Goal: Task Accomplishment & Management: Manage account settings

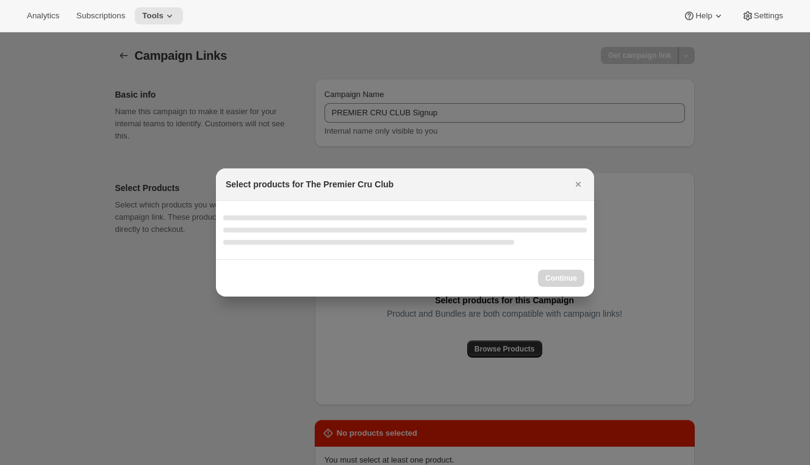
scroll to position [146, 0]
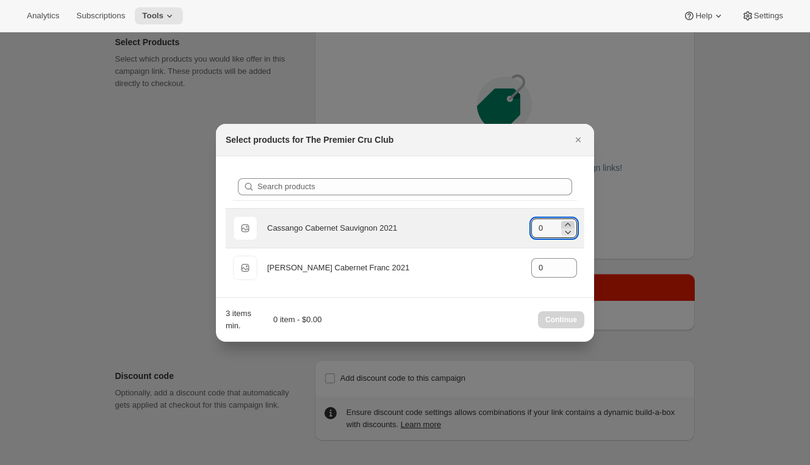
click at [568, 223] on icon ":r5v:" at bounding box center [567, 224] width 5 height 3
type input "3"
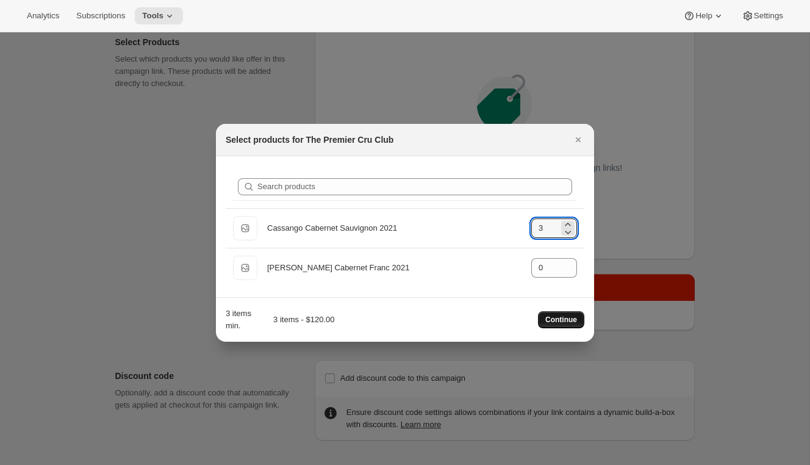
click at [553, 321] on span "Continue" at bounding box center [561, 320] width 32 height 10
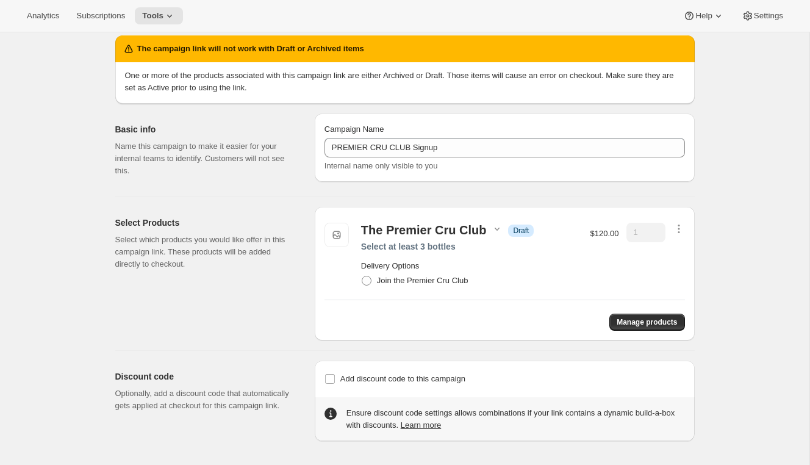
scroll to position [40, 0]
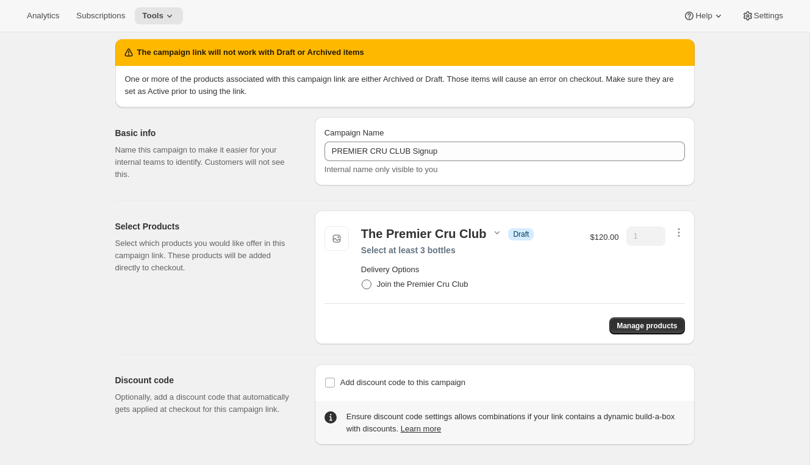
click at [453, 289] on span "Join the Premier Cru Club" at bounding box center [422, 284] width 91 height 12
click at [362, 280] on input "Join the Premier Cru Club" at bounding box center [362, 279] width 1 height 1
radio input "true"
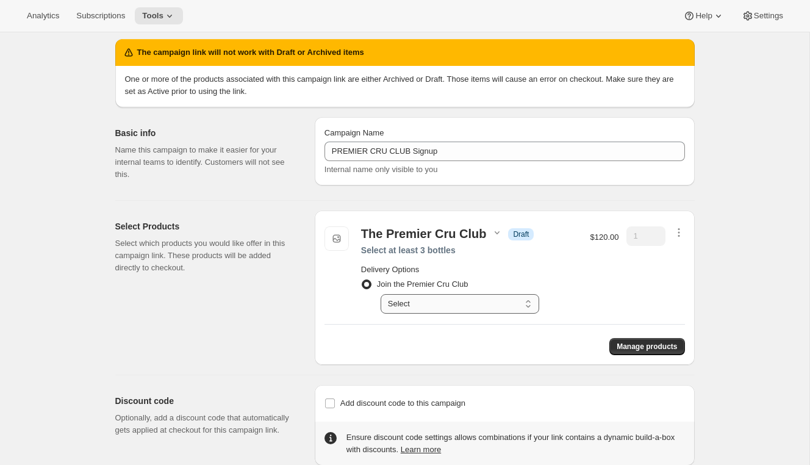
click at [451, 306] on select "Select Premier Cru Club selections" at bounding box center [460, 304] width 159 height 20
select select "gid://shopify/SellingPlan/11050909931"
click at [381, 294] on select "Select Premier Cru Club selections" at bounding box center [460, 304] width 159 height 20
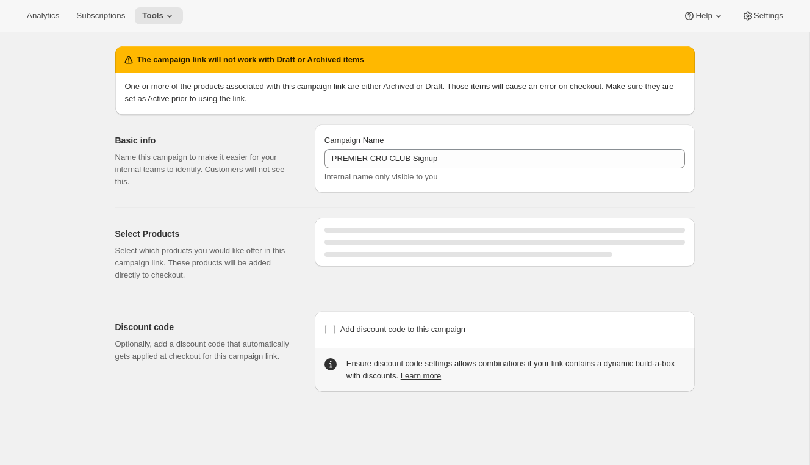
select select "gid://shopify/SellingPlan/11050909931"
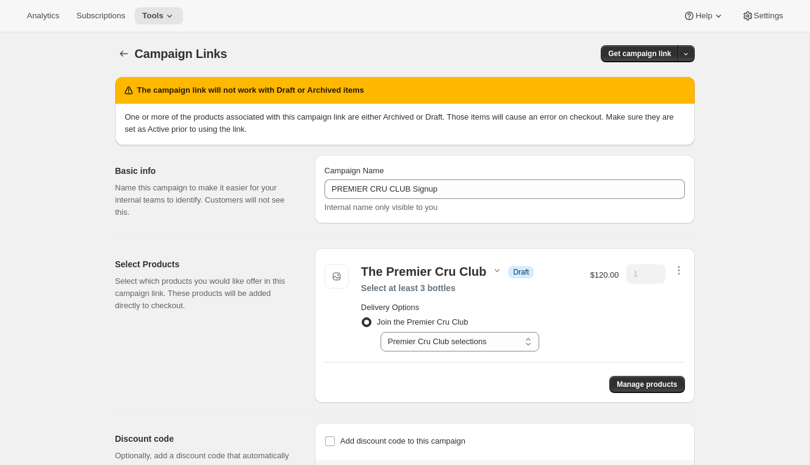
scroll to position [0, 0]
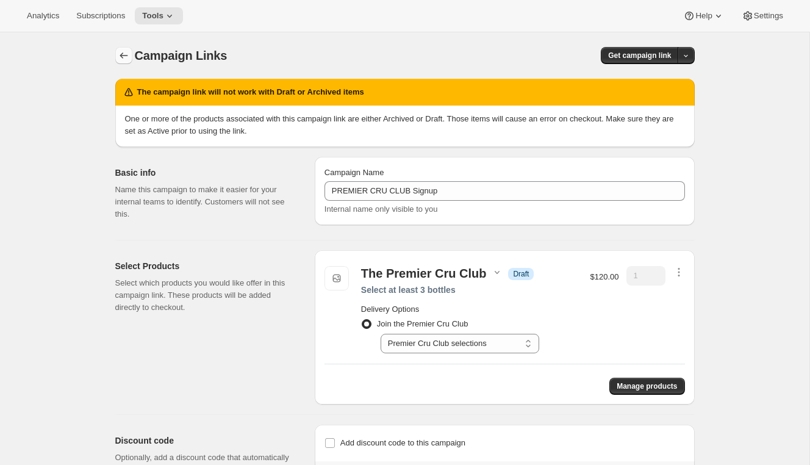
click at [126, 52] on icon "button" at bounding box center [124, 55] width 12 height 12
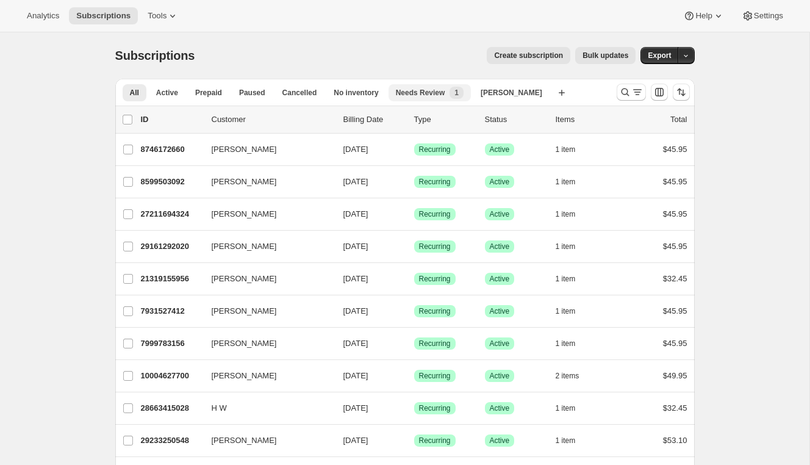
click at [428, 98] on div "Needs Review New 1" at bounding box center [430, 93] width 68 height 12
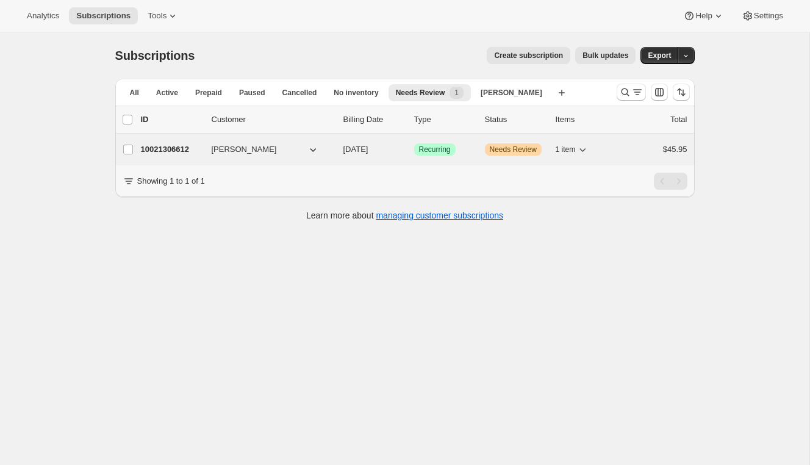
click at [184, 146] on p "10021306612" at bounding box center [171, 149] width 61 height 12
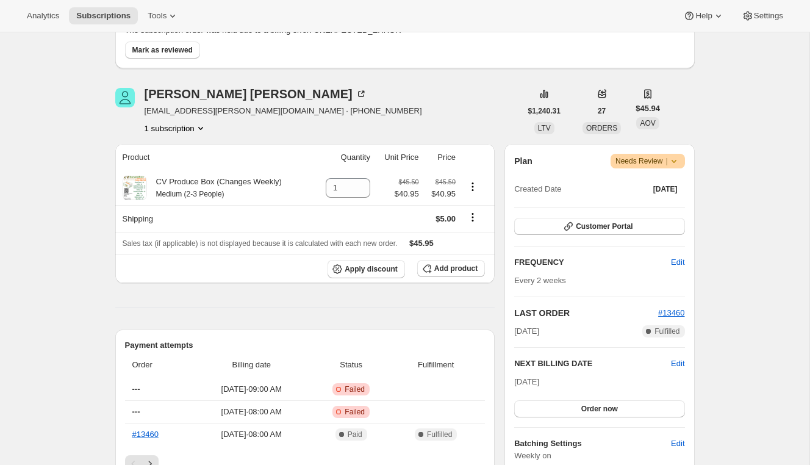
scroll to position [340, 0]
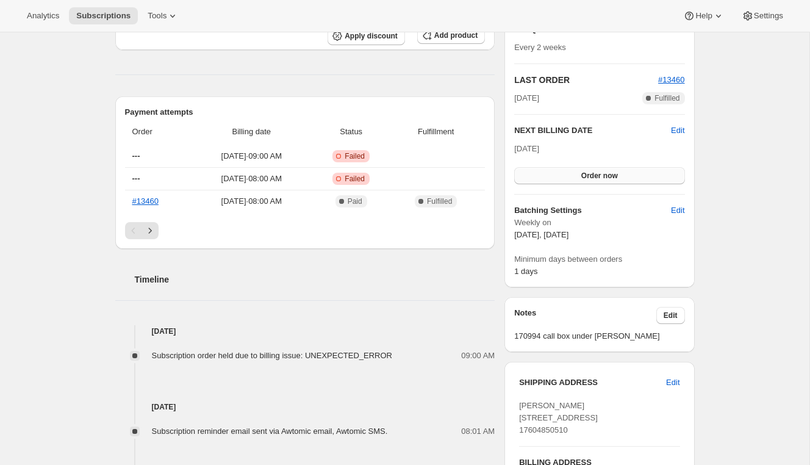
click at [575, 180] on button "Order now" at bounding box center [599, 175] width 170 height 17
click at [575, 179] on span "Click to confirm" at bounding box center [600, 176] width 56 height 10
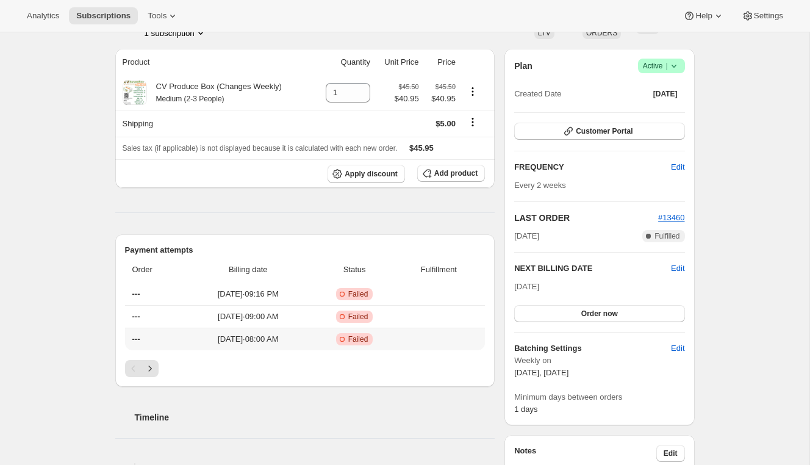
scroll to position [86, 0]
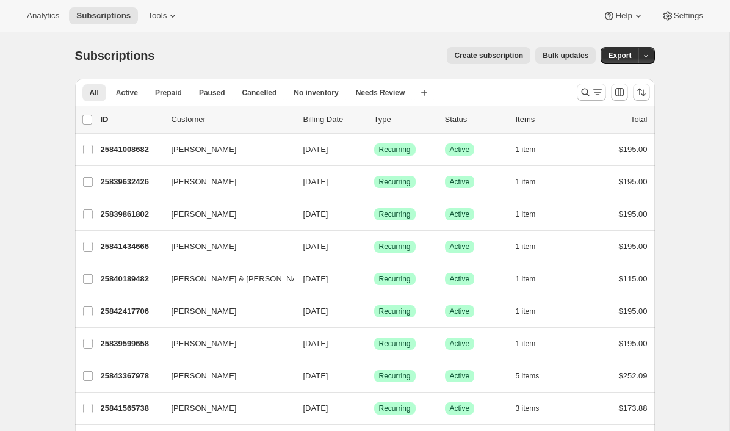
click at [675, 5] on div "Analytics Subscriptions Tools Help Settings" at bounding box center [365, 16] width 730 height 32
click at [675, 12] on span "Settings" at bounding box center [687, 16] width 29 height 10
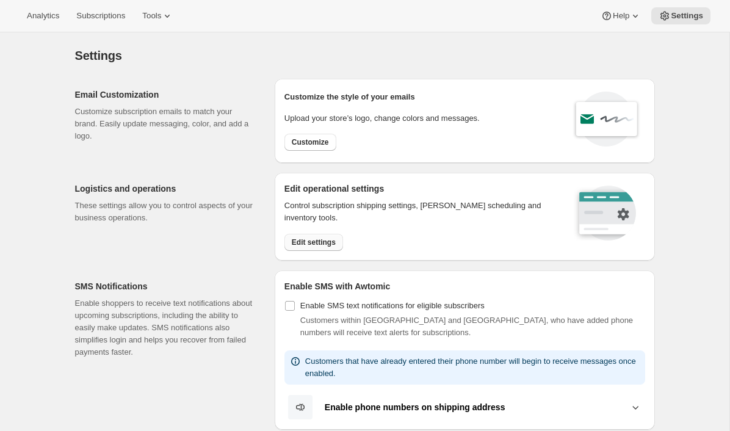
click at [298, 240] on span "Edit settings" at bounding box center [314, 242] width 44 height 10
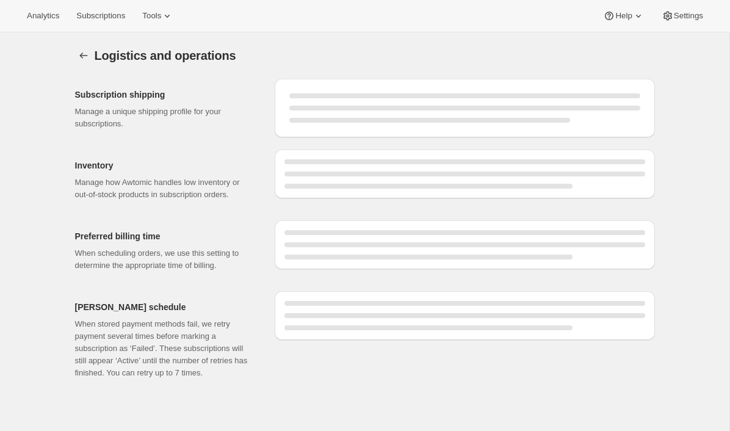
select select "DAY"
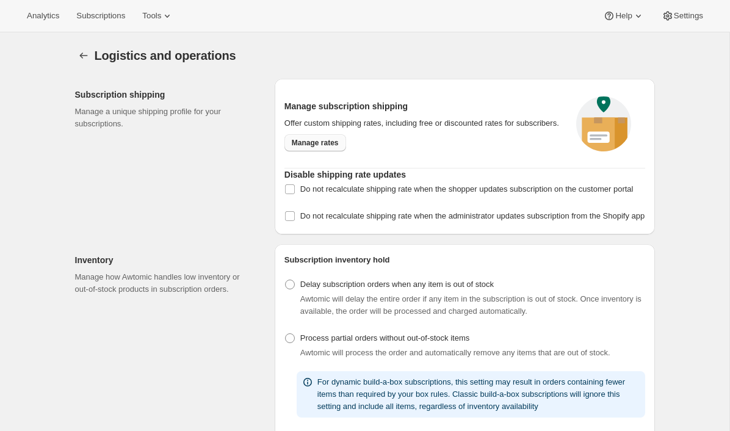
click at [324, 148] on span "Manage rates" at bounding box center [315, 143] width 47 height 10
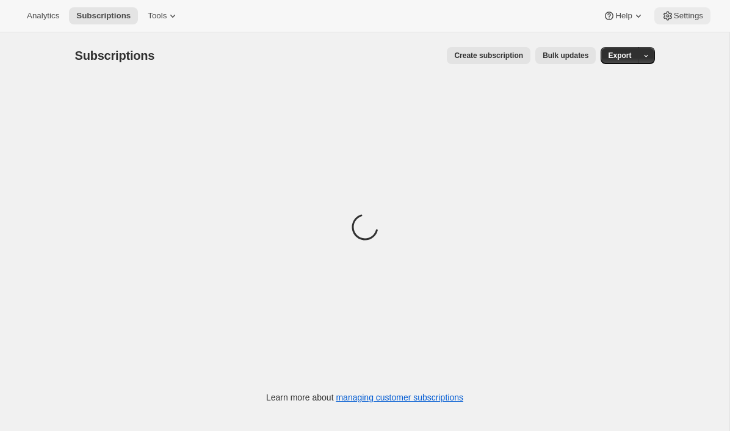
click at [673, 16] on span "Settings" at bounding box center [687, 16] width 29 height 10
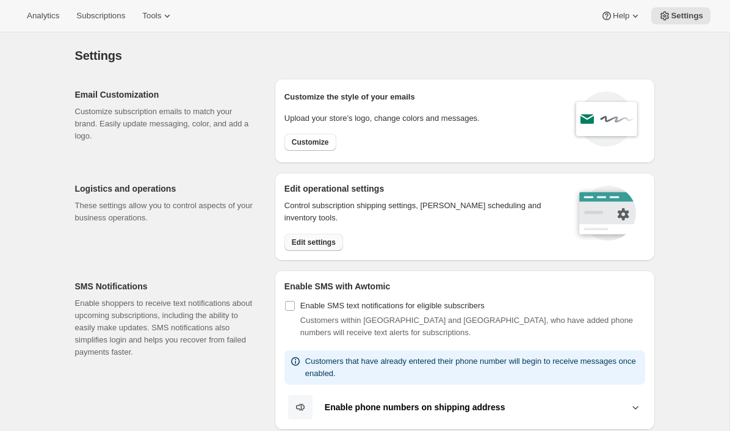
click at [301, 240] on span "Edit settings" at bounding box center [314, 242] width 44 height 10
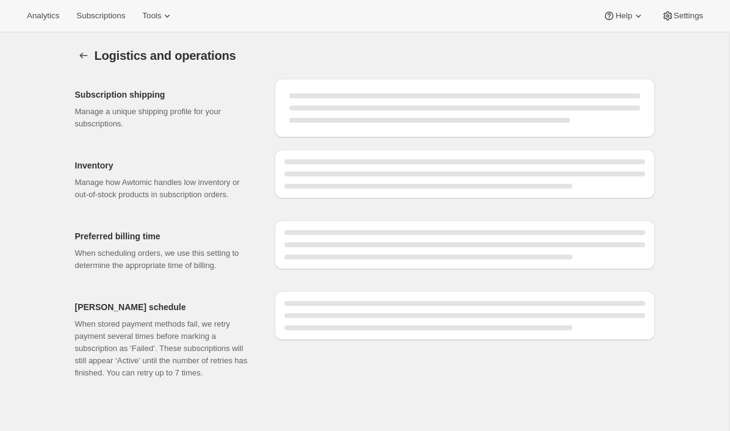
select select "DAY"
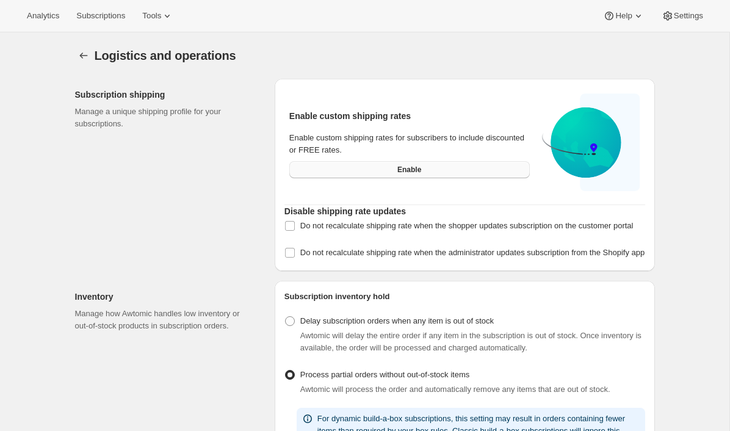
click at [337, 166] on button "Enable" at bounding box center [409, 169] width 240 height 17
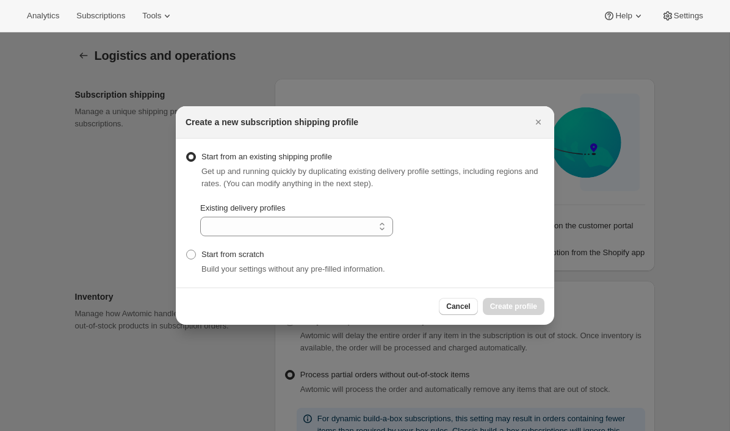
select select "gid://shopify/DeliveryProfile/97252573351"
click at [495, 309] on span "Create profile" at bounding box center [513, 306] width 47 height 10
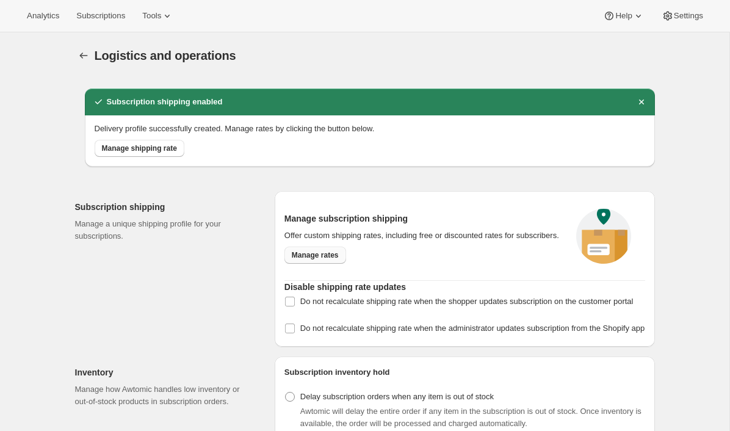
click at [334, 260] on span "Manage rates" at bounding box center [315, 255] width 47 height 10
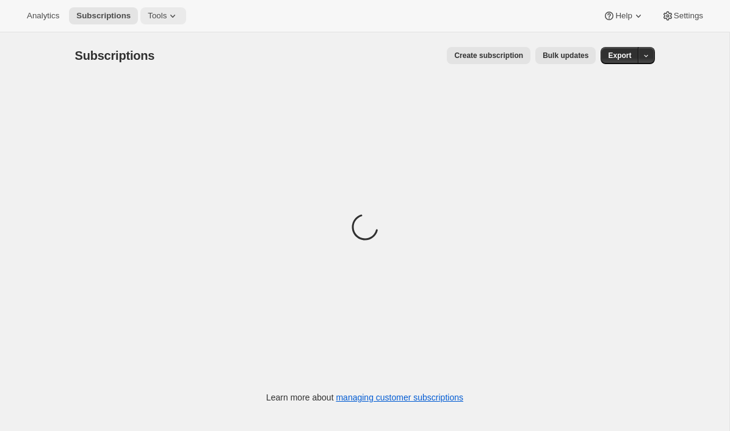
click at [172, 18] on icon at bounding box center [173, 16] width 12 height 12
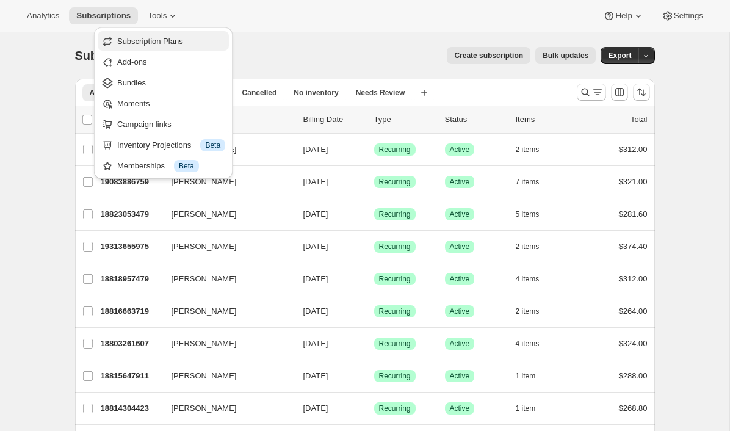
click at [159, 49] on button "Subscription Plans" at bounding box center [163, 41] width 131 height 20
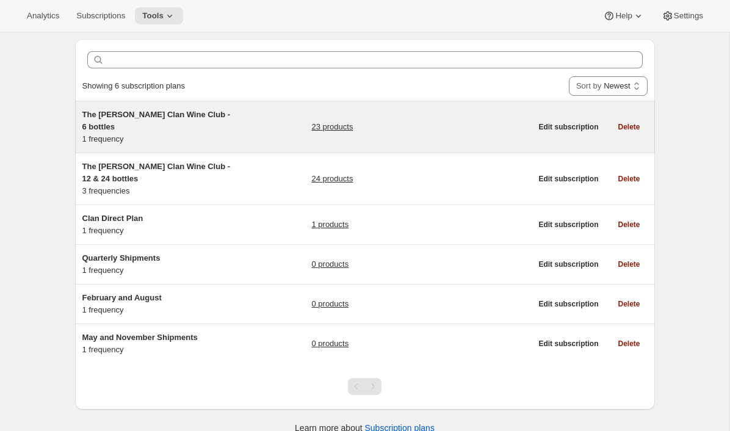
scroll to position [41, 0]
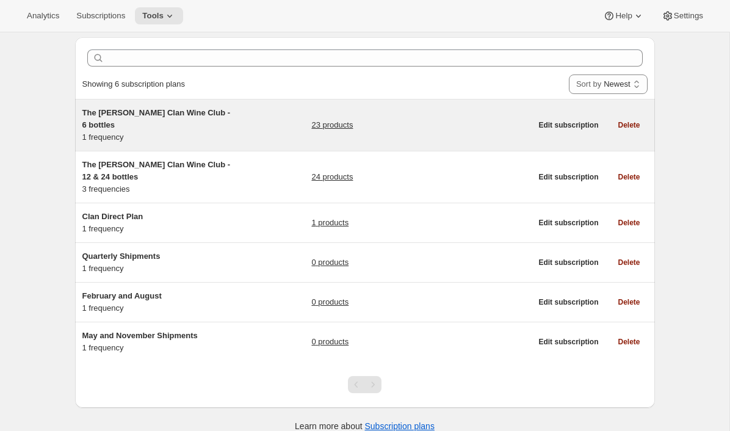
click at [180, 120] on div "The [PERSON_NAME] Clan Wine Club - 6 bottles 1 frequency" at bounding box center [158, 125] width 152 height 37
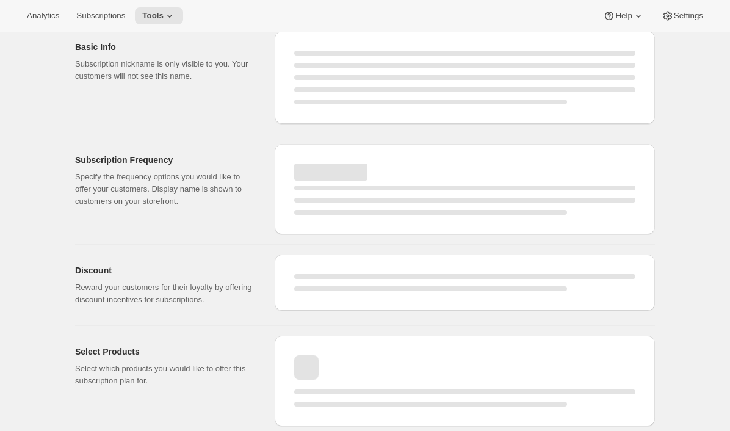
select select "WEEK"
select select "MONTH"
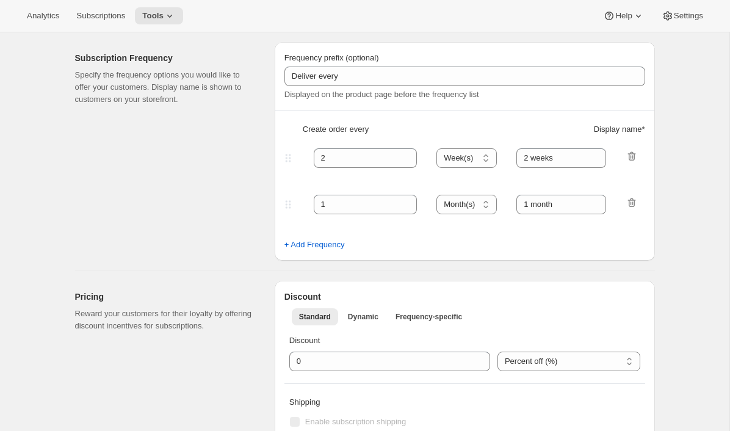
type input "The [PERSON_NAME] Clan Wine Club - 6 bottles"
type input "The [PERSON_NAME] Clan Wine Club"
type input "3"
select select "MONTH"
type input "3 months"
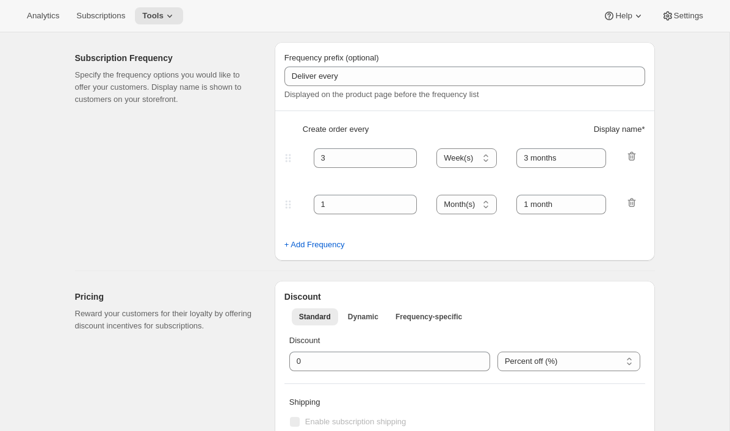
scroll to position [258, 0]
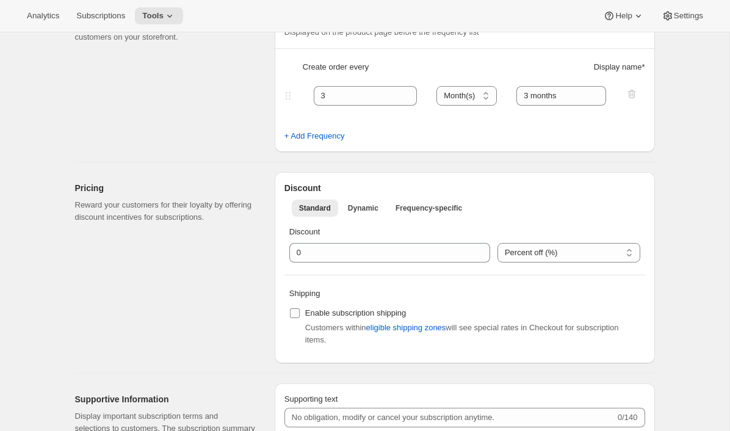
click at [294, 309] on input "Enable subscription shipping" at bounding box center [295, 313] width 10 height 10
checkbox input "true"
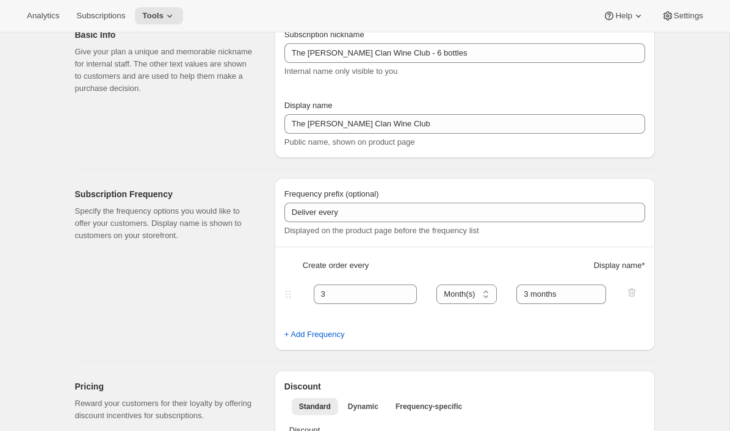
scroll to position [0, 0]
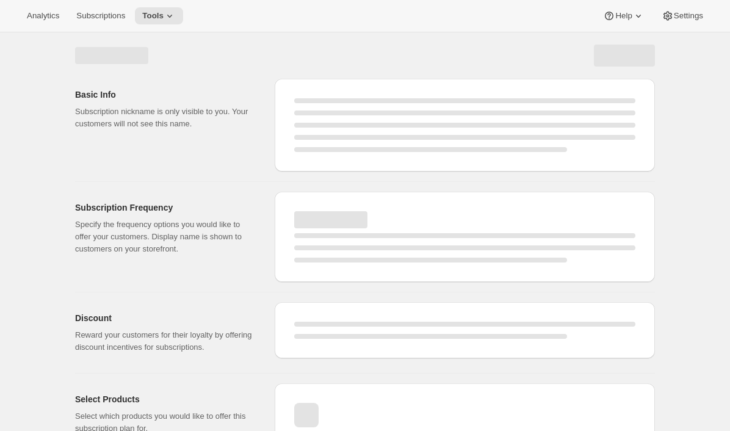
select select "MONTH"
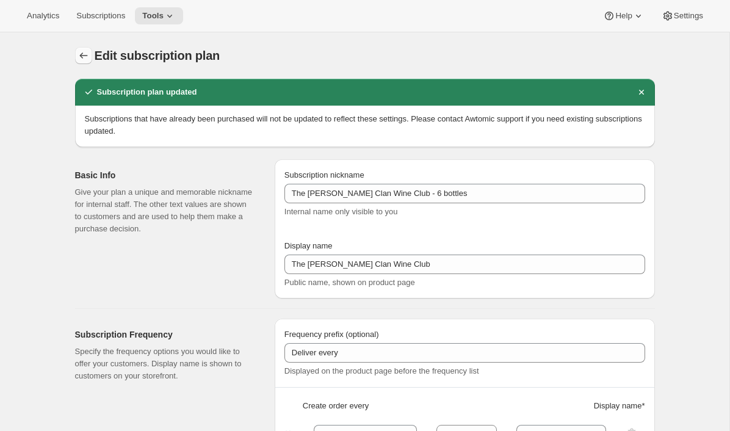
click at [85, 58] on icon "Subscription plans" at bounding box center [83, 55] width 12 height 12
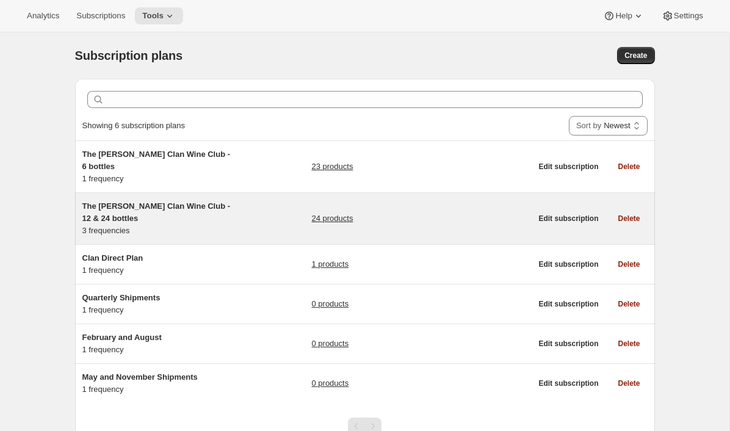
click at [176, 201] on span "The [PERSON_NAME] Clan Wine Club - 12 & 24 bottles" at bounding box center [156, 211] width 148 height 21
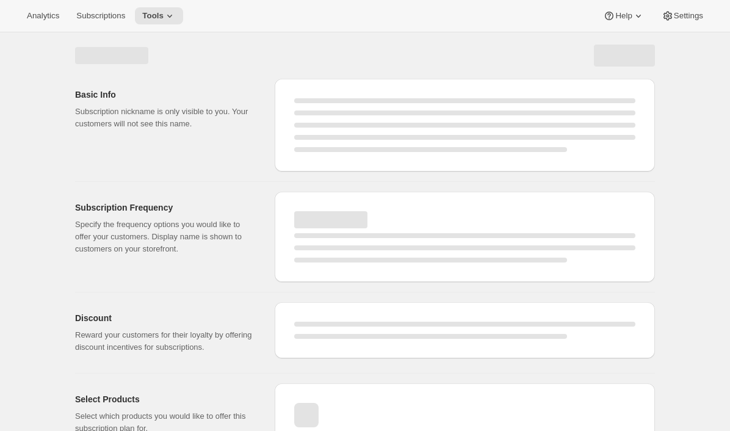
select select "WEEK"
select select "MONTH"
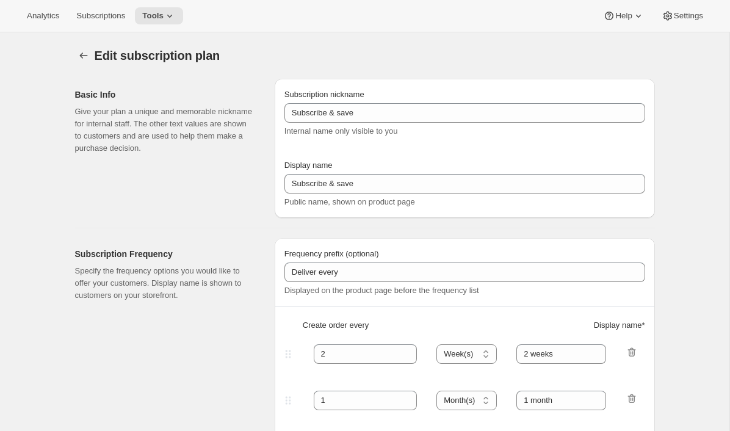
type input "The [PERSON_NAME] Clan Wine Club - 12 & 24 bottles"
type input "The [PERSON_NAME] Clan Wine Club"
type input "3"
select select "MONTH"
type input "3 months"
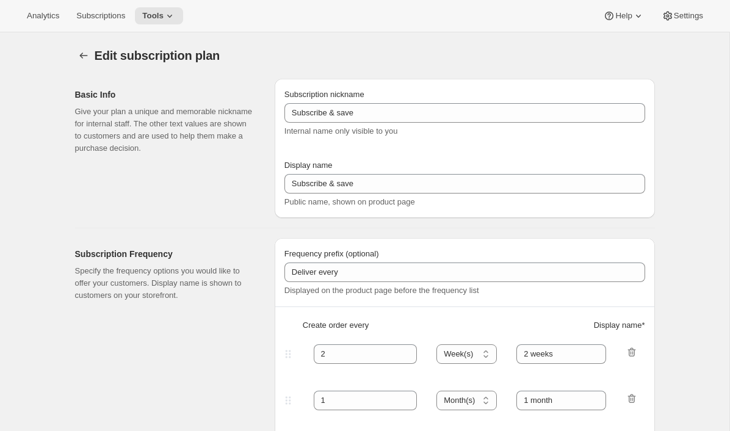
type input "4"
type input "4 months"
select select "MONTH"
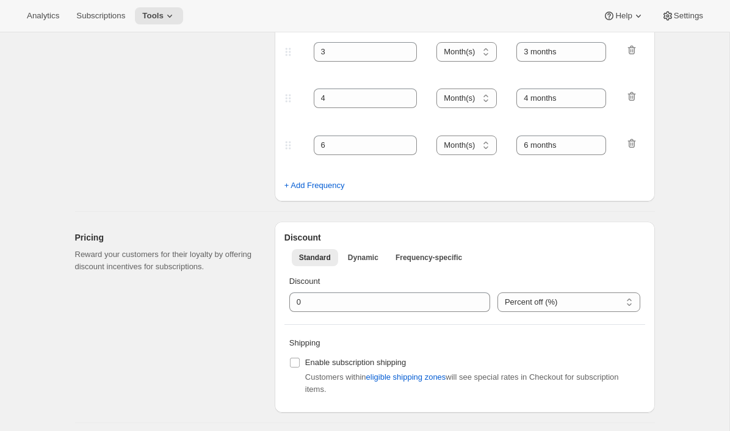
scroll to position [417, 0]
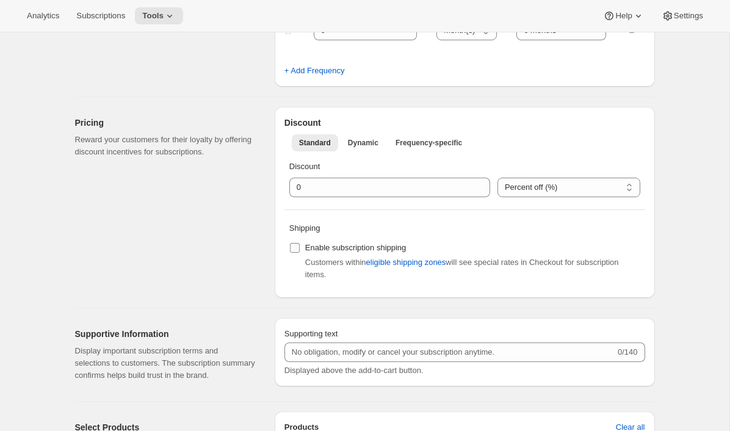
drag, startPoint x: 292, startPoint y: 247, endPoint x: 296, endPoint y: 240, distance: 8.8
click at [292, 247] on input "Enable subscription shipping" at bounding box center [295, 248] width 10 height 10
checkbox input "true"
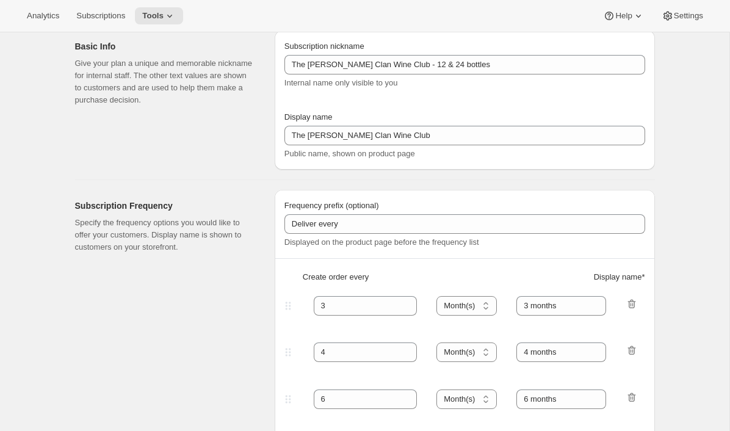
scroll to position [0, 0]
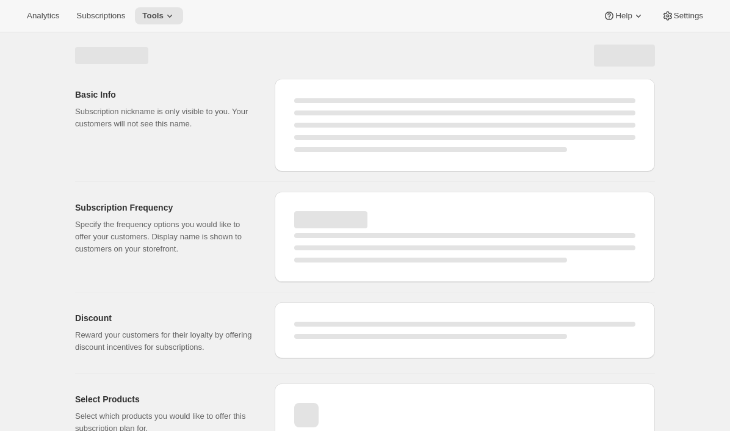
select select "MONTH"
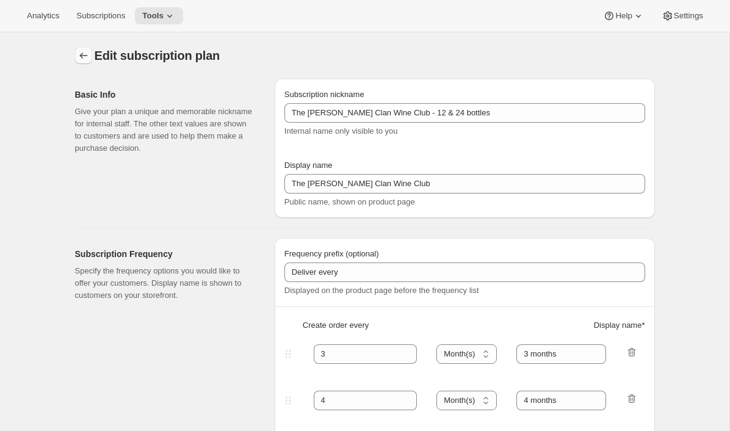
click at [85, 56] on icon "Subscription plans" at bounding box center [83, 55] width 12 height 12
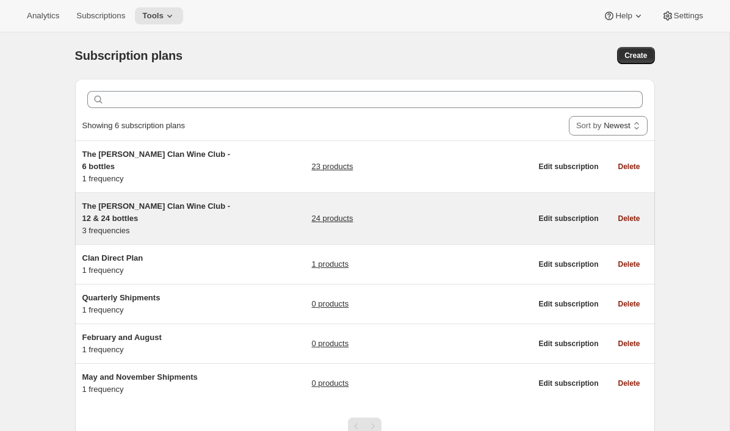
scroll to position [43, 0]
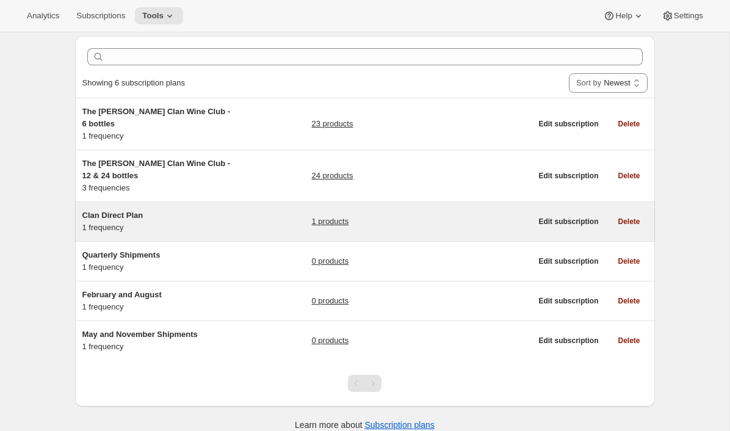
click at [141, 218] on div "Clan Direct Plan 1 frequency" at bounding box center [158, 221] width 152 height 24
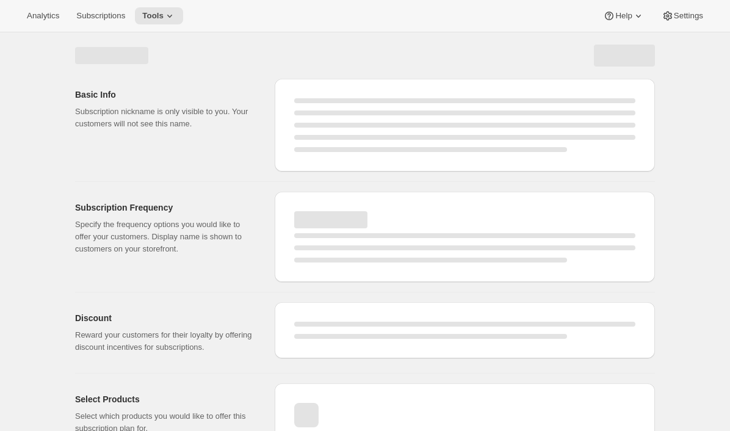
select select "WEEK"
select select "MONTH"
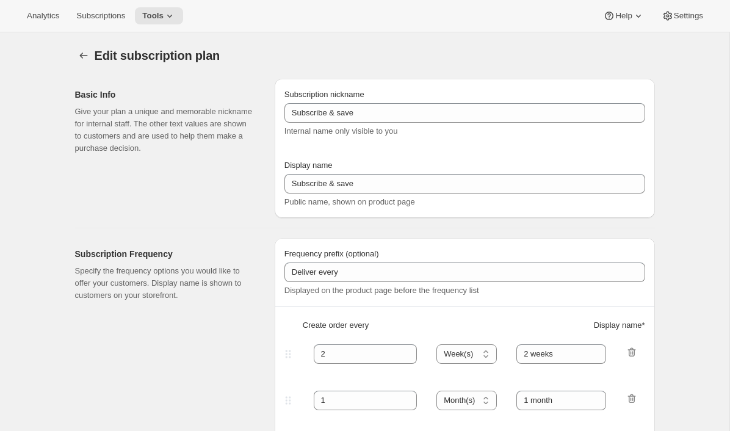
type input "Clan Direct Plan"
type input "Join the Clan"
type input "Billed only"
type input "10"
select select "YEAR"
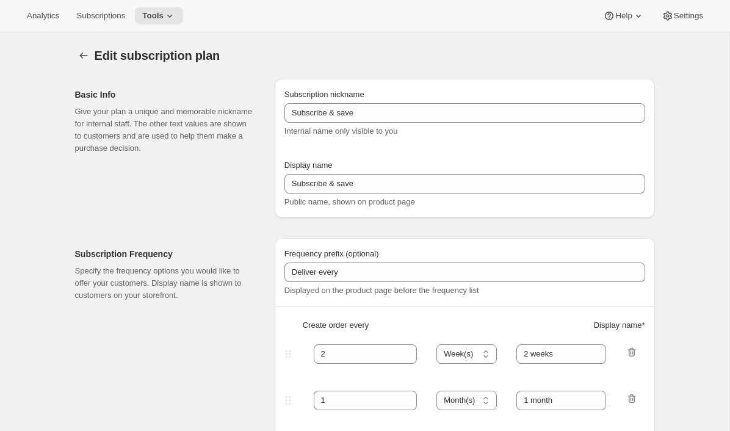
type input "on demand"
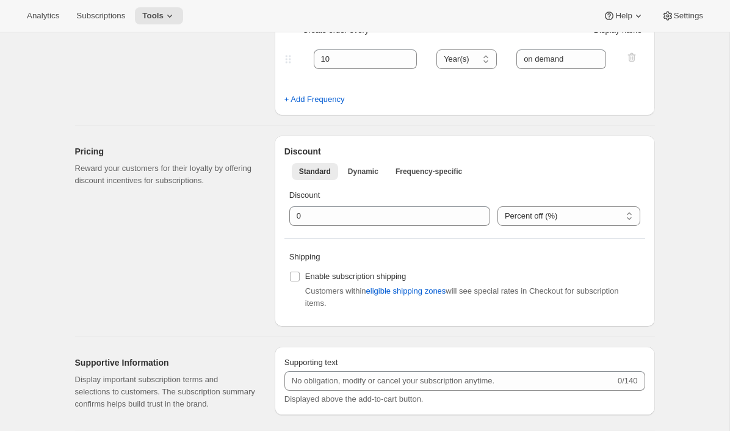
scroll to position [285, 0]
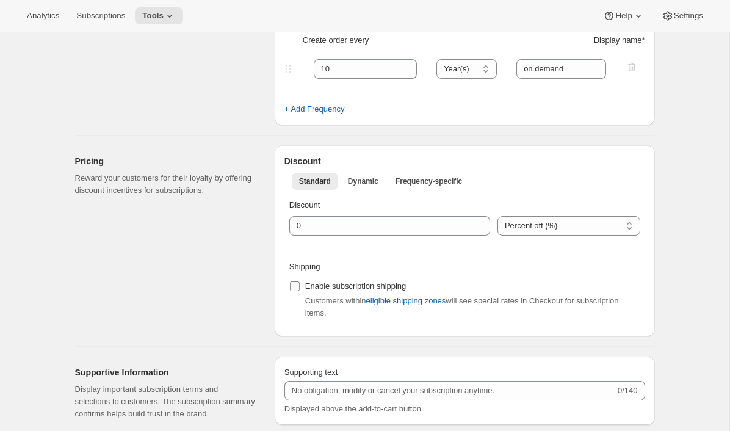
click at [295, 287] on input "Enable subscription shipping" at bounding box center [295, 286] width 10 height 10
checkbox input "true"
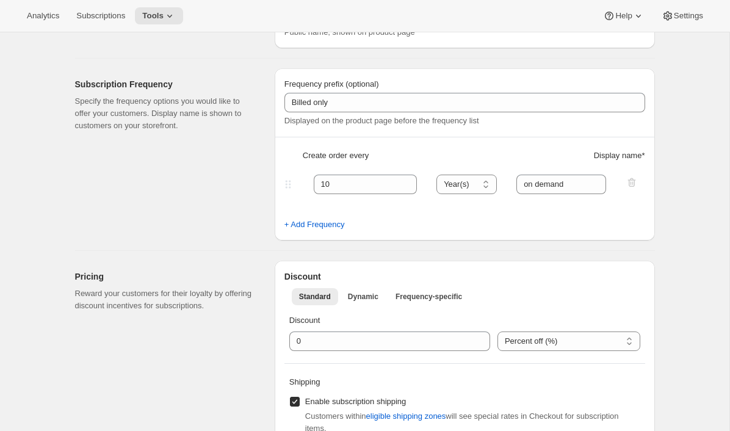
scroll to position [0, 0]
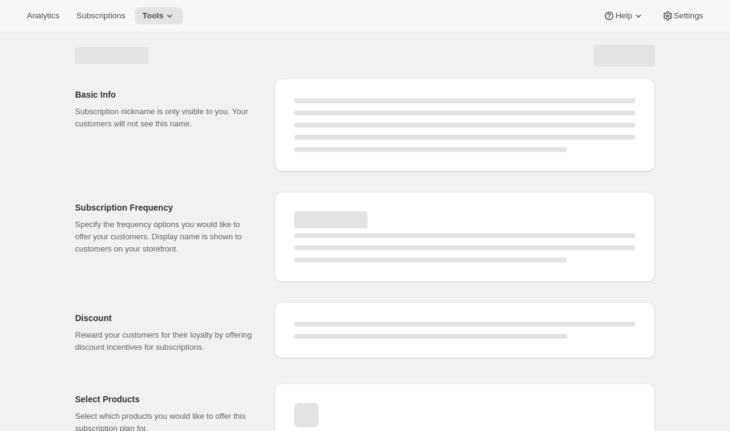
select select "YEAR"
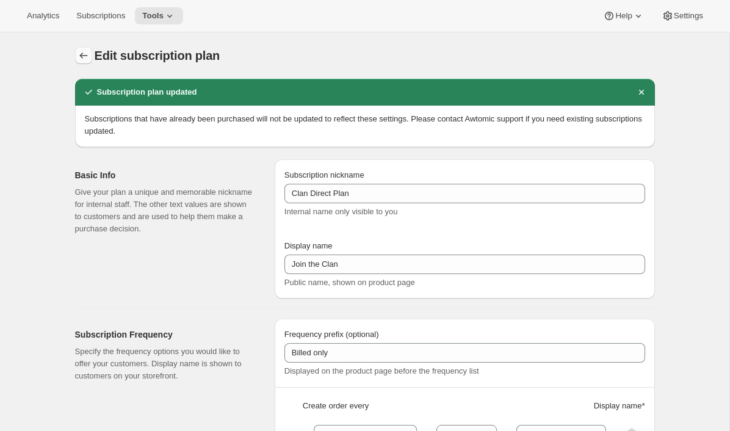
click at [82, 60] on icon "Subscription plans" at bounding box center [83, 55] width 12 height 12
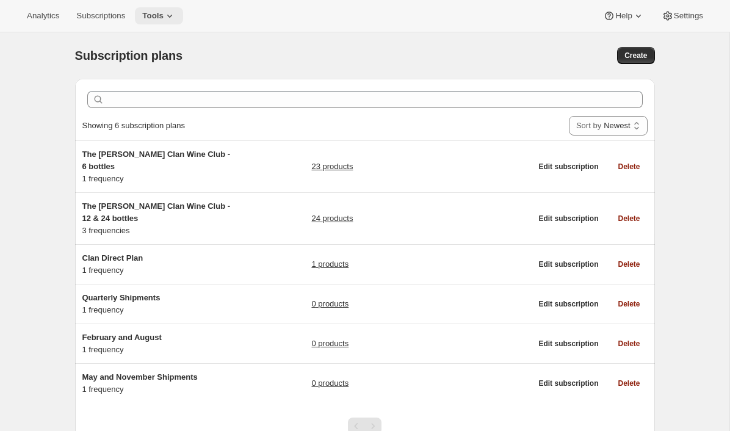
click at [183, 20] on button "Tools" at bounding box center [159, 15] width 48 height 17
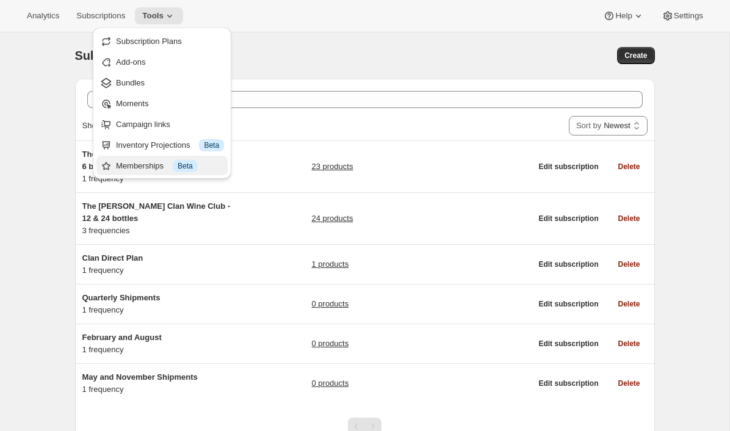
click at [140, 168] on div "Memberships Info Beta" at bounding box center [170, 166] width 108 height 12
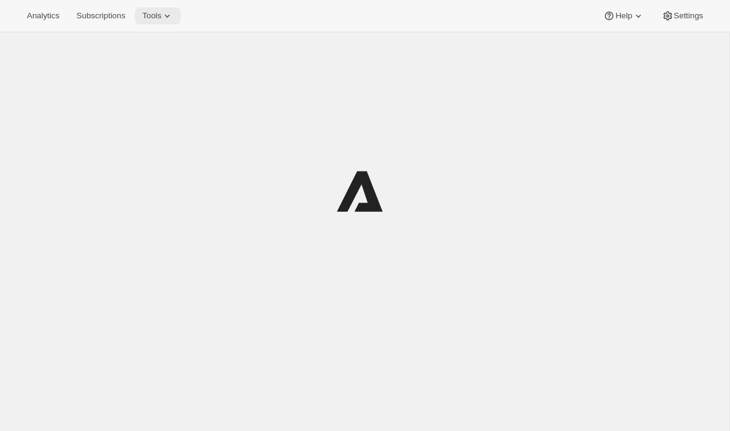
click at [161, 15] on span "Tools" at bounding box center [151, 16] width 19 height 10
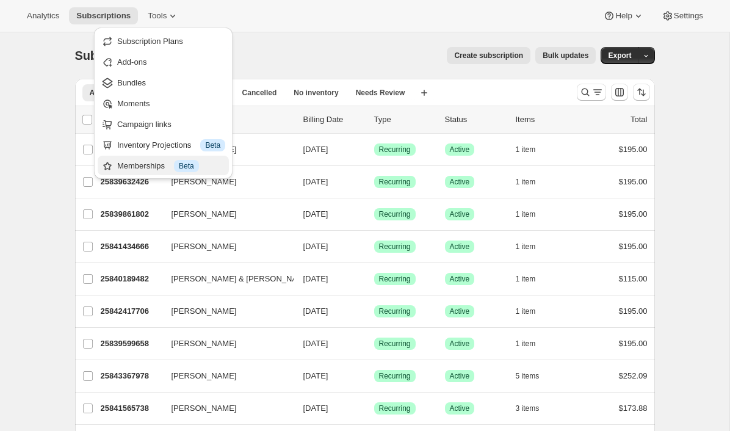
click at [121, 163] on div "Memberships Info Beta" at bounding box center [171, 166] width 108 height 12
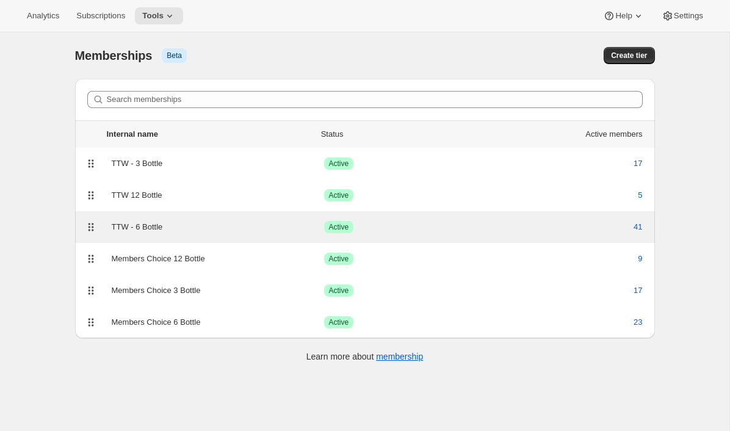
click at [131, 227] on div "TTW - 6 Bottle" at bounding box center [218, 227] width 212 height 12
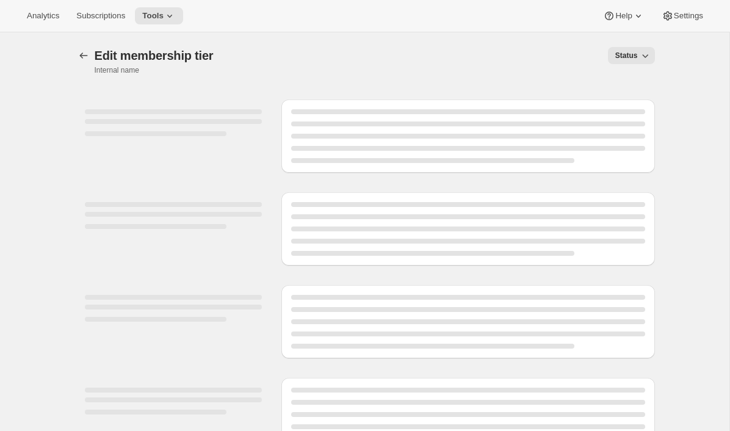
select select "variants"
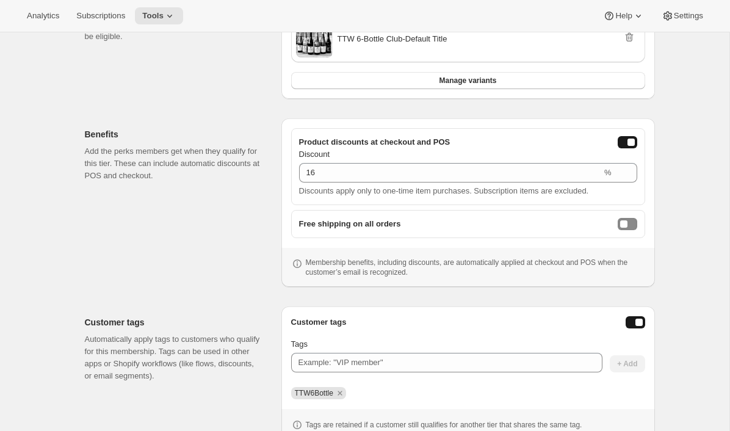
scroll to position [295, 0]
